Goal: Task Accomplishment & Management: Complete application form

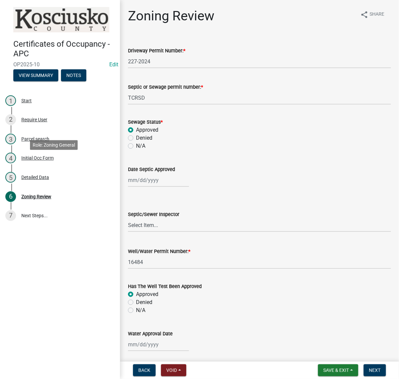
scroll to position [832, 0]
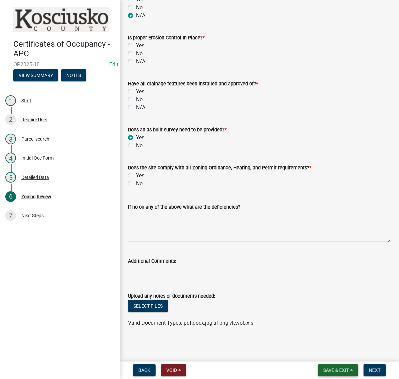
click at [323, 370] on span "Save & Exit" at bounding box center [336, 369] width 26 height 5
click at [310, 352] on button "Save & Exit" at bounding box center [331, 350] width 53 height 16
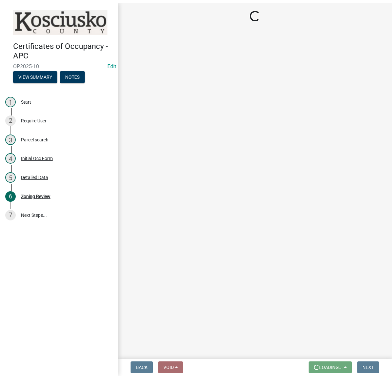
scroll to position [0, 0]
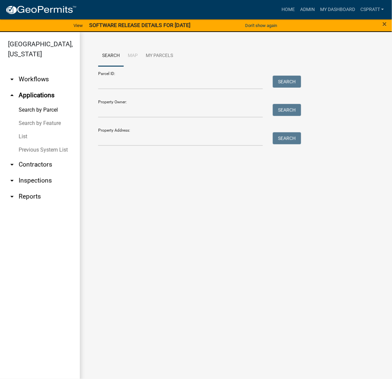
click at [312, 54] on ul "Search Map My Parcels" at bounding box center [236, 55] width 276 height 21
click at [279, 11] on link "Home" at bounding box center [288, 9] width 19 height 13
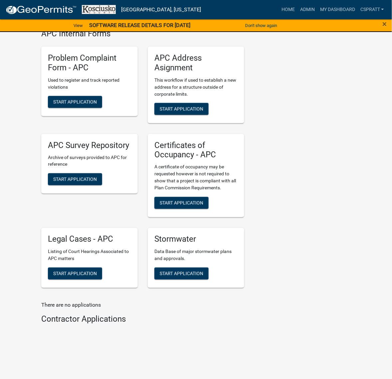
scroll to position [1748, 0]
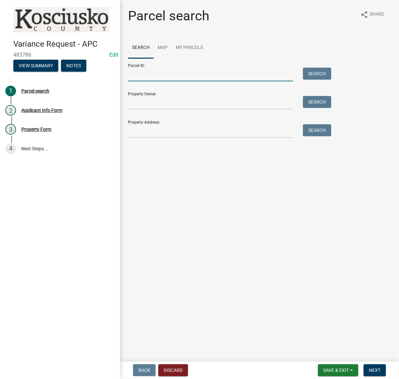
click at [135, 81] on input "Parcel ID:" at bounding box center [210, 75] width 165 height 14
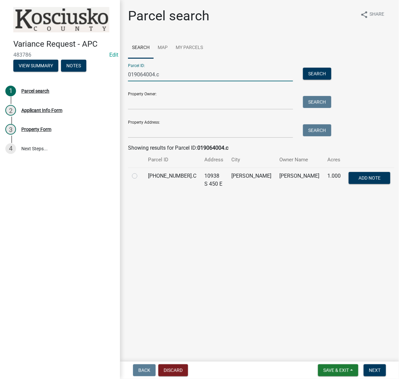
type input "019064004.c"
click at [140, 172] on label at bounding box center [140, 172] width 0 height 0
click at [140, 176] on input "radio" at bounding box center [142, 174] width 4 height 4
radio input "true"
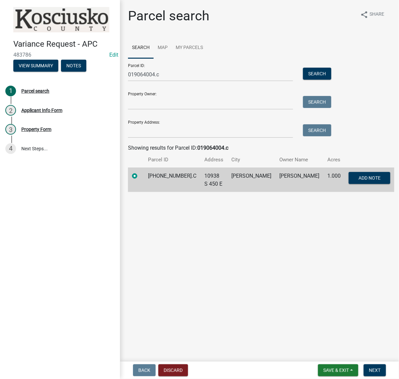
click at [372, 376] on nav "Back Discard Save & Exit Save Save & Exit Next" at bounding box center [259, 369] width 279 height 17
click at [373, 373] on button "Next" at bounding box center [374, 370] width 22 height 12
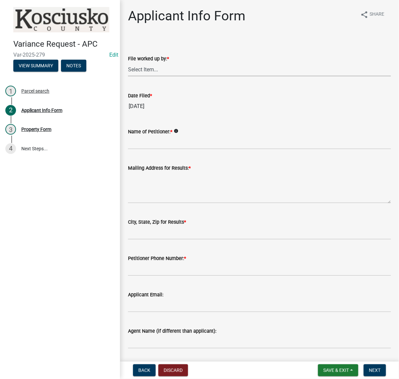
click at [153, 76] on select "Select Item... MMS LT AT CS [PERSON_NAME]" at bounding box center [259, 70] width 263 height 14
click at [130, 76] on select "Select Item... MMS LT AT CS [PERSON_NAME]" at bounding box center [259, 70] width 263 height 14
drag, startPoint x: 154, startPoint y: 90, endPoint x: 154, endPoint y: 95, distance: 4.7
click at [154, 76] on select "Select Item... MMS LT AT CS [PERSON_NAME]" at bounding box center [259, 70] width 263 height 14
click at [130, 76] on select "Select Item... MMS LT AT CS [PERSON_NAME]" at bounding box center [259, 70] width 263 height 14
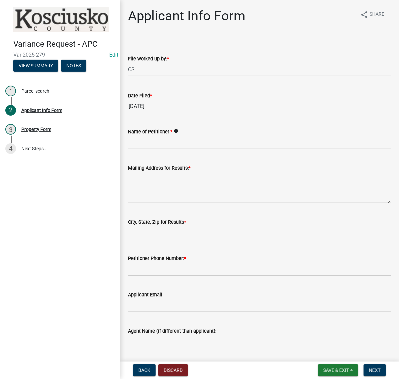
select select "c872cdc8-ca01-49f1-a213-e4b05fa58cd2"
drag, startPoint x: 147, startPoint y: 177, endPoint x: 143, endPoint y: 174, distance: 5.5
click at [147, 149] on input "Name of Petitioner: *" at bounding box center [259, 143] width 263 height 14
type input "j"
type input "K"
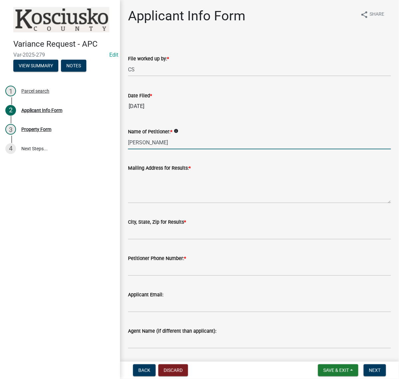
type input "[PERSON_NAME]"
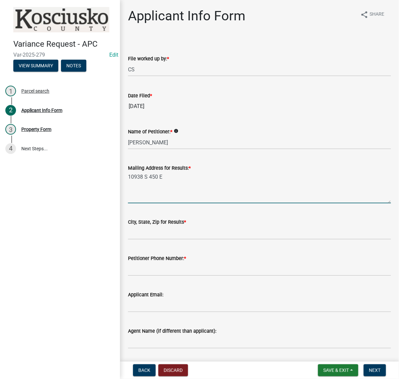
type textarea "10938 S 450 E"
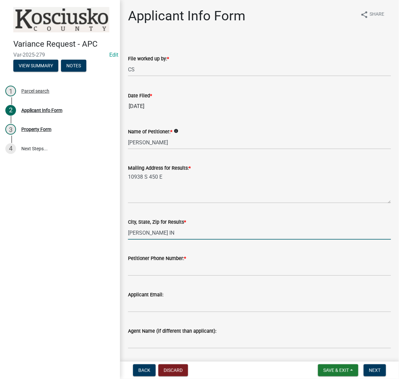
type input "[PERSON_NAME] IN 46510"
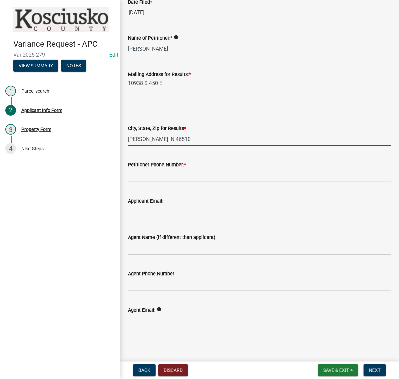
scroll to position [125, 0]
click at [139, 182] on input "Petitioner Phone Number: *" at bounding box center [259, 175] width 263 height 14
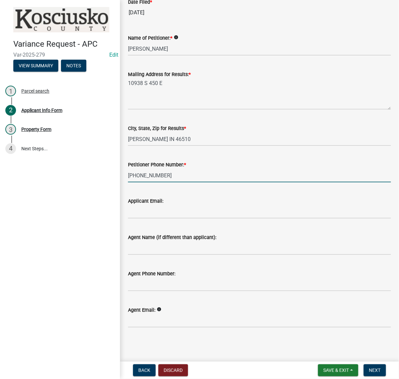
type input "[PHONE_NUMBER]"
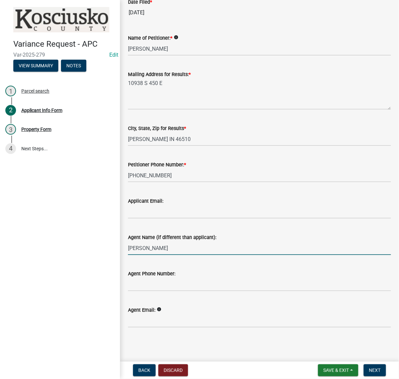
type input "[PERSON_NAME]"
click at [156, 291] on input "Agent Phone Number:" at bounding box center [259, 284] width 263 height 14
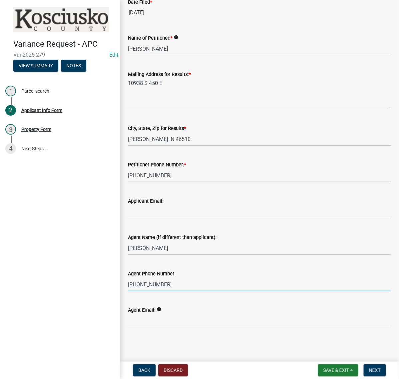
scroll to position [200, 0]
type input "[PHONE_NUMBER]"
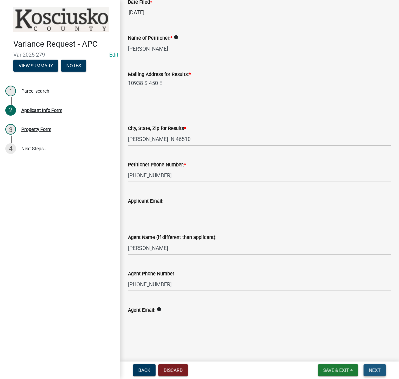
click at [374, 370] on span "Next" at bounding box center [375, 369] width 12 height 5
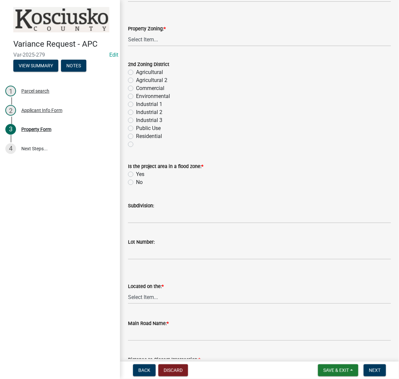
scroll to position [291, 0]
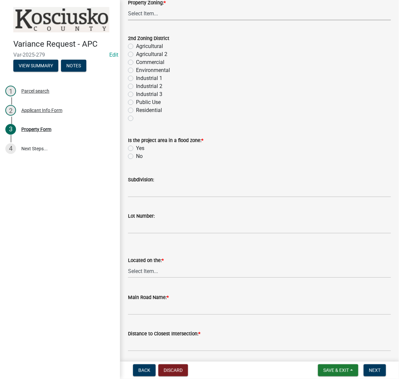
click at [168, 20] on select "Select Item... Agricultural Agricultural 2 Commercial Environmental Industrial …" at bounding box center [259, 14] width 263 height 14
click at [130, 20] on select "Select Item... Agricultural Agricultural 2 Commercial Environmental Industrial …" at bounding box center [259, 14] width 263 height 14
select select "ea119d11-e52e-4559-b746-af06211fe819"
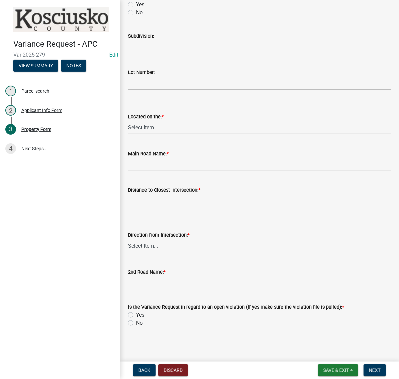
scroll to position [458, 0]
click at [136, 17] on label "No" at bounding box center [139, 13] width 7 height 8
click at [136, 13] on input "No" at bounding box center [138, 11] width 4 height 4
radio input "true"
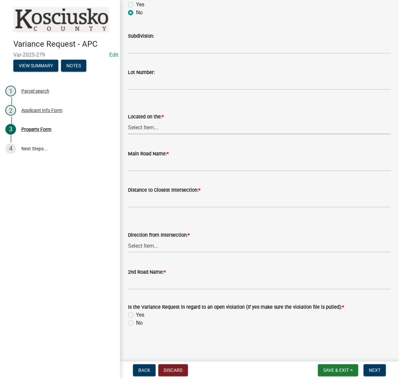
click at [153, 134] on select "Select Item... North Northeast Northwest South Southeast Southwest [GEOGRAPHIC_…" at bounding box center [259, 128] width 263 height 14
click at [130, 134] on select "Select Item... North Northeast Northwest South Southeast Southwest [GEOGRAPHIC_…" at bounding box center [259, 128] width 263 height 14
select select "659087aa-417e-424e-9111-bed556ed72cb"
click at [151, 171] on input "Main Road Name: *" at bounding box center [259, 165] width 263 height 14
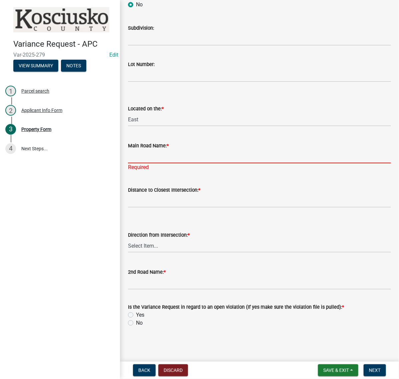
click at [160, 163] on input "Main Road Name: *" at bounding box center [259, 157] width 263 height 14
type input "450 E"
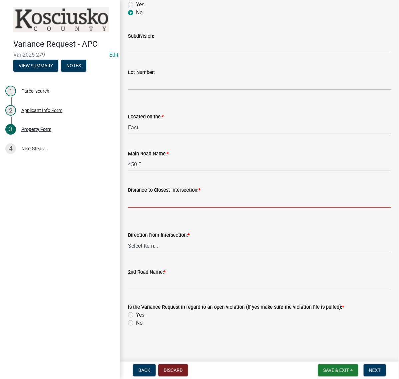
scroll to position [583, 0]
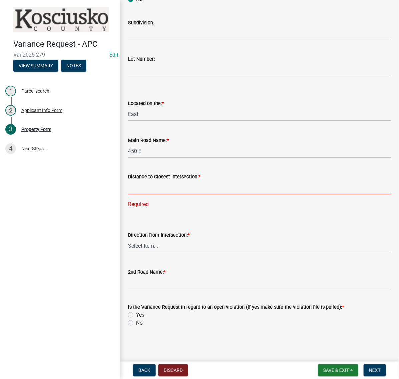
click at [147, 194] on input "text" at bounding box center [259, 187] width 263 height 14
type input "220"
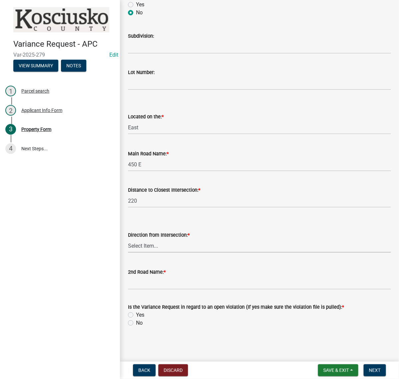
click at [147, 258] on wm-data-entity-input "Direction from Intersection: * Select Item... North Northeast Northwest South S…" at bounding box center [259, 235] width 263 height 45
click at [130, 252] on select "Select Item... North Northeast Northwest South Southeast Southwest [GEOGRAPHIC_…" at bounding box center [259, 246] width 263 height 14
select select "12355200-60c1-438c-bbad-938150612a70"
click at [150, 276] on input "2nd Road Name: *" at bounding box center [259, 283] width 263 height 14
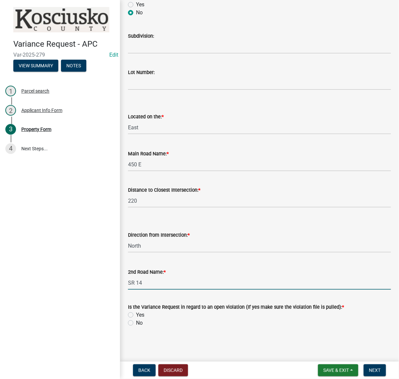
type input "SR 14"
click at [136, 321] on label "No" at bounding box center [139, 323] width 7 height 8
click at [136, 321] on input "No" at bounding box center [138, 321] width 4 height 4
radio input "true"
click at [369, 367] on span "Next" at bounding box center [375, 369] width 12 height 5
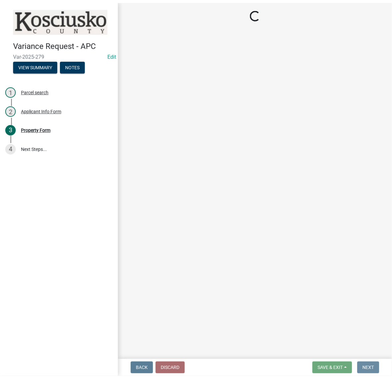
scroll to position [0, 0]
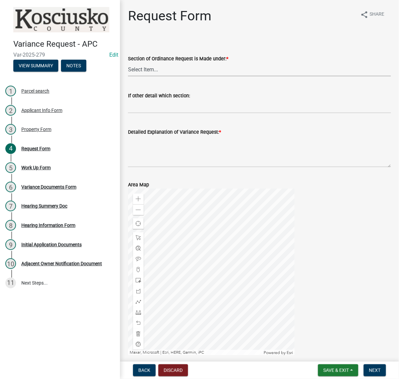
click at [154, 76] on select "Select Item... 2.10 I1 Criteria 2.11 I2 Criteria I3 Criteria 2.15 Lot and Yard …" at bounding box center [259, 70] width 263 height 14
click at [130, 76] on select "Select Item... 2.10 I1 Criteria 2.11 I2 Criteria I3 Criteria 2.15 Lot and Yard …" at bounding box center [259, 70] width 263 height 14
select select "77eb12f8-2a64-4a31-bfec-9b00716b2165"
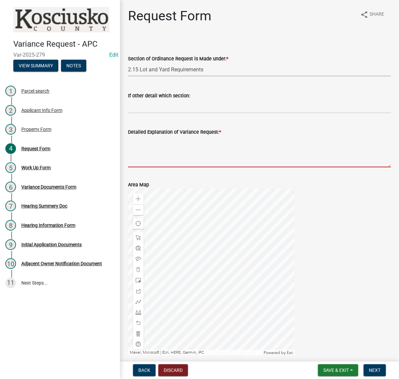
click at [159, 167] on textarea "Detailed Explanation of Variance Request: *" at bounding box center [259, 151] width 263 height 31
type textarea "T"
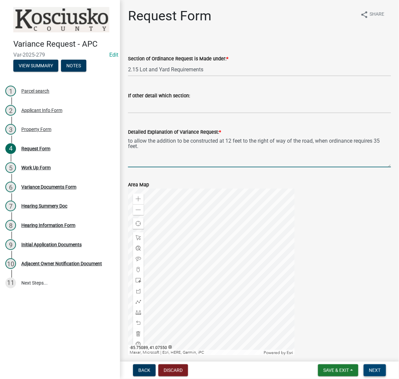
type textarea "to allow the addition to be constructed at 12 feet to the right of way of the r…"
click at [381, 371] on button "Next" at bounding box center [374, 370] width 22 height 12
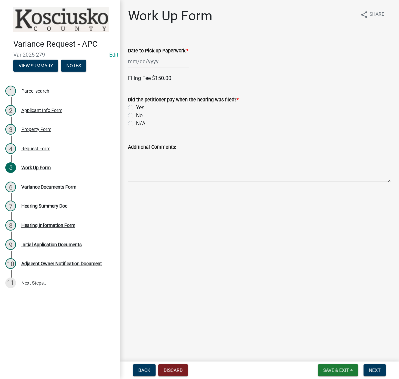
click at [156, 68] on div at bounding box center [158, 62] width 61 height 14
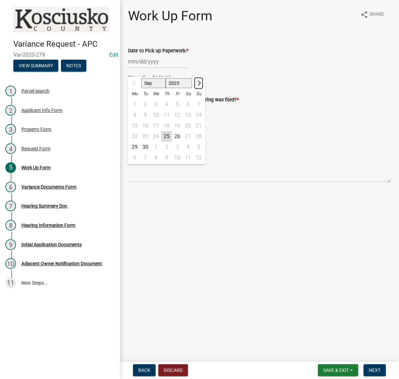
click at [201, 85] on span "Next month" at bounding box center [198, 82] width 5 height 5
select select "10"
click at [139, 142] on div "20" at bounding box center [134, 136] width 11 height 11
type input "[DATE]"
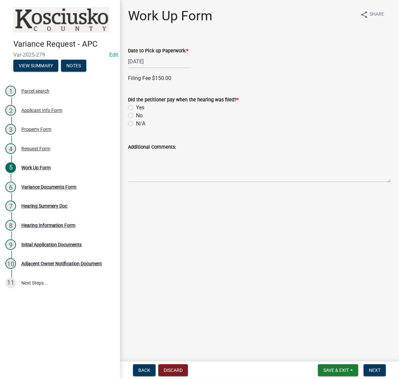
click at [136, 112] on label "Yes" at bounding box center [140, 108] width 8 height 8
click at [136, 108] on input "Yes" at bounding box center [138, 106] width 4 height 4
radio input "true"
click at [136, 165] on label "Cash" at bounding box center [142, 162] width 12 height 8
click at [136, 162] on input "Cash" at bounding box center [138, 160] width 4 height 4
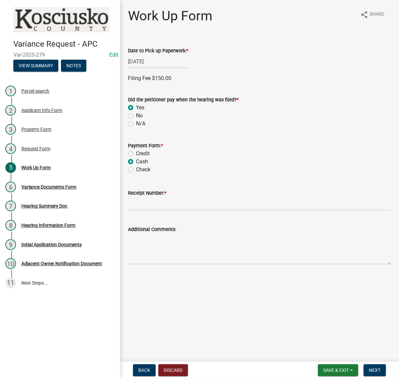
radio input "true"
click at [153, 210] on input "Receipt Number: *" at bounding box center [259, 204] width 263 height 14
type input "023599"
click at [370, 364] on button "Next" at bounding box center [374, 370] width 22 height 12
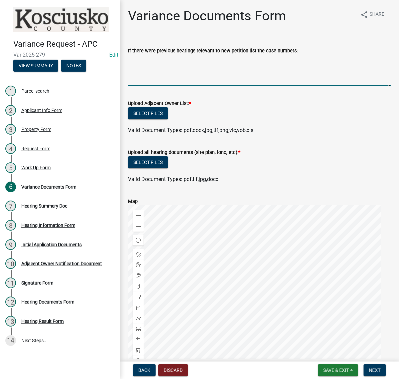
click at [154, 75] on textarea "If there were previous hearings relevant to new petition list the case numbers:" at bounding box center [259, 70] width 263 height 31
type textarea "v"
type textarea "VAR 2024-82"
click at [168, 119] on button "Select files" at bounding box center [148, 113] width 40 height 12
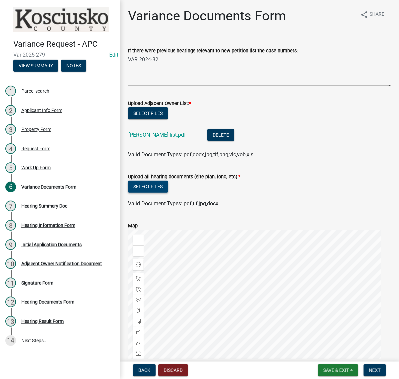
click at [168, 192] on button "Select files" at bounding box center [148, 186] width 40 height 12
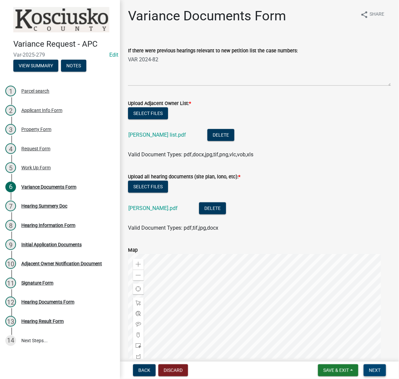
click at [373, 368] on span "Next" at bounding box center [375, 369] width 12 height 5
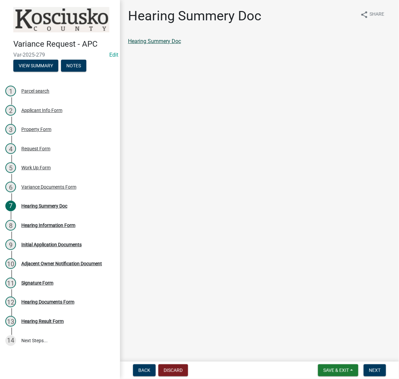
click at [181, 44] on link "Hearing Summery Doc" at bounding box center [154, 41] width 53 height 6
click at [373, 370] on span "Next" at bounding box center [375, 369] width 12 height 5
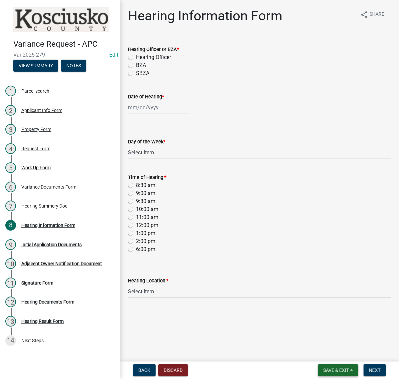
click at [323, 367] on span "Save & Exit" at bounding box center [336, 369] width 26 height 5
click at [312, 343] on button "Save & Exit" at bounding box center [331, 350] width 53 height 16
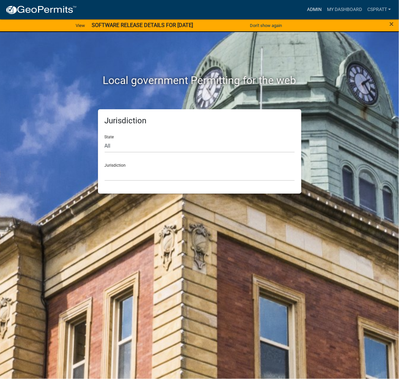
click at [304, 7] on link "Admin" at bounding box center [314, 9] width 20 height 13
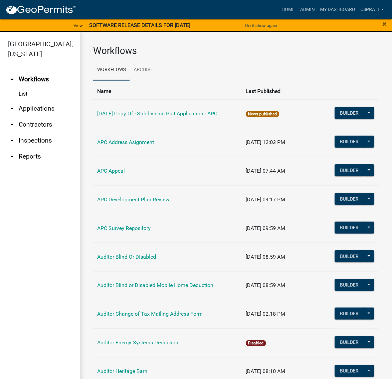
click at [38, 117] on link "arrow_drop_down Applications" at bounding box center [40, 109] width 80 height 16
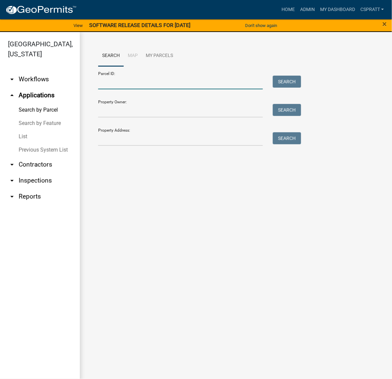
click at [112, 89] on input "Parcel ID:" at bounding box center [180, 83] width 165 height 14
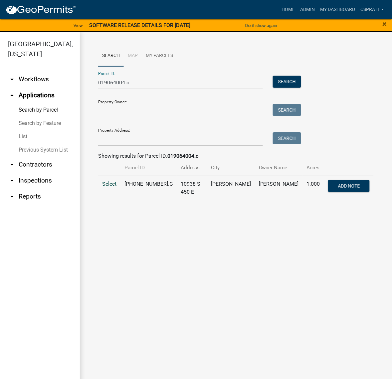
type input "019064004.c"
click at [112, 187] on span "Select" at bounding box center [109, 183] width 14 height 6
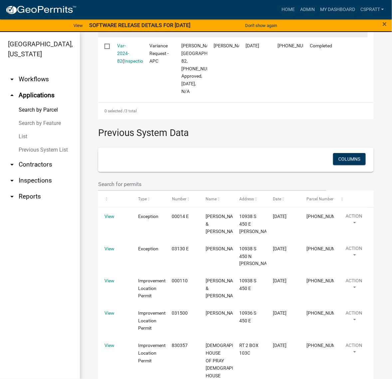
scroll to position [375, 0]
